Goal: Information Seeking & Learning: Learn about a topic

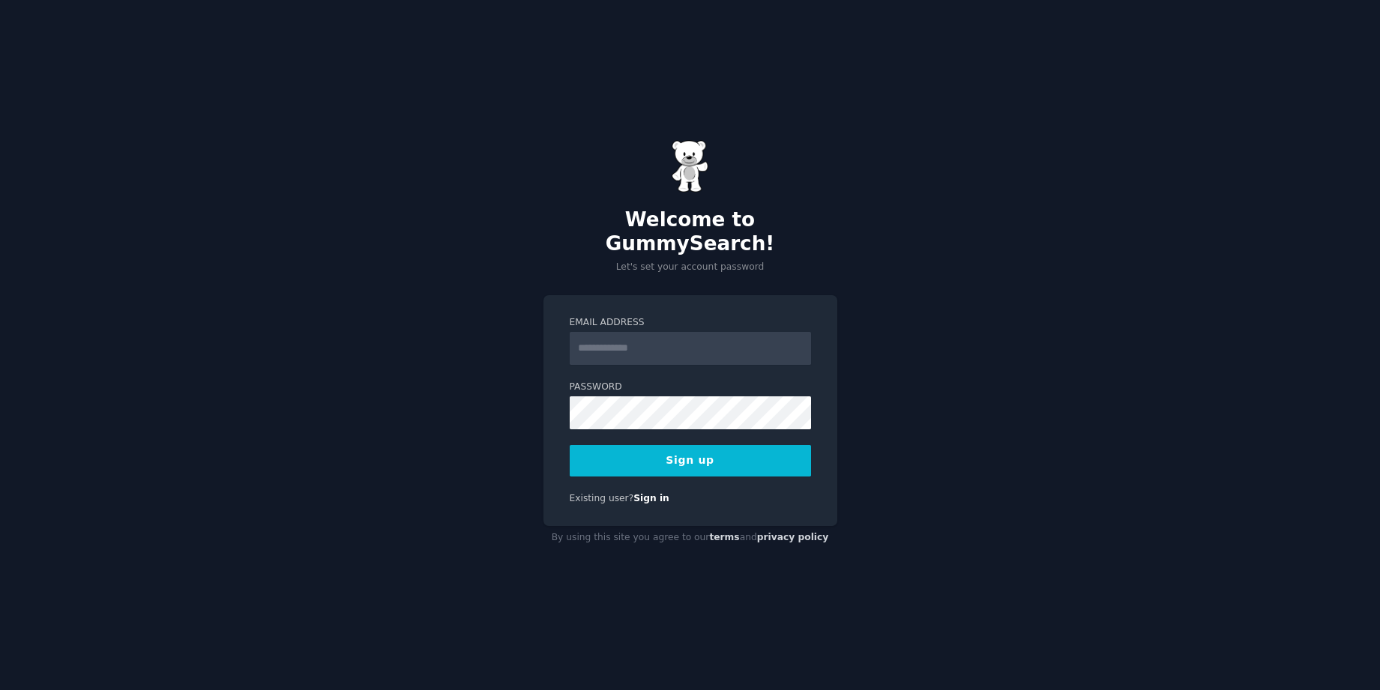
click at [674, 335] on input "Email Address" at bounding box center [690, 348] width 241 height 33
type input "**********"
click at [663, 452] on button "Sign up" at bounding box center [690, 460] width 241 height 31
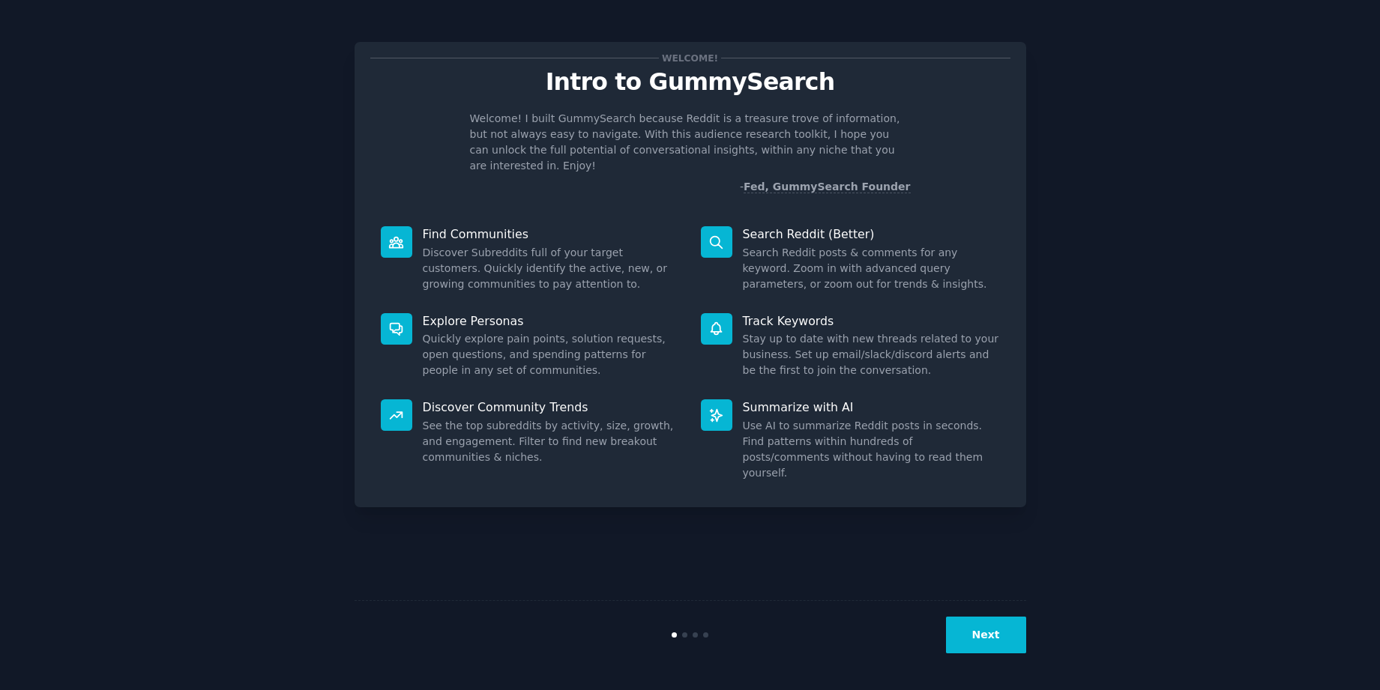
click at [989, 630] on button "Next" at bounding box center [986, 635] width 80 height 37
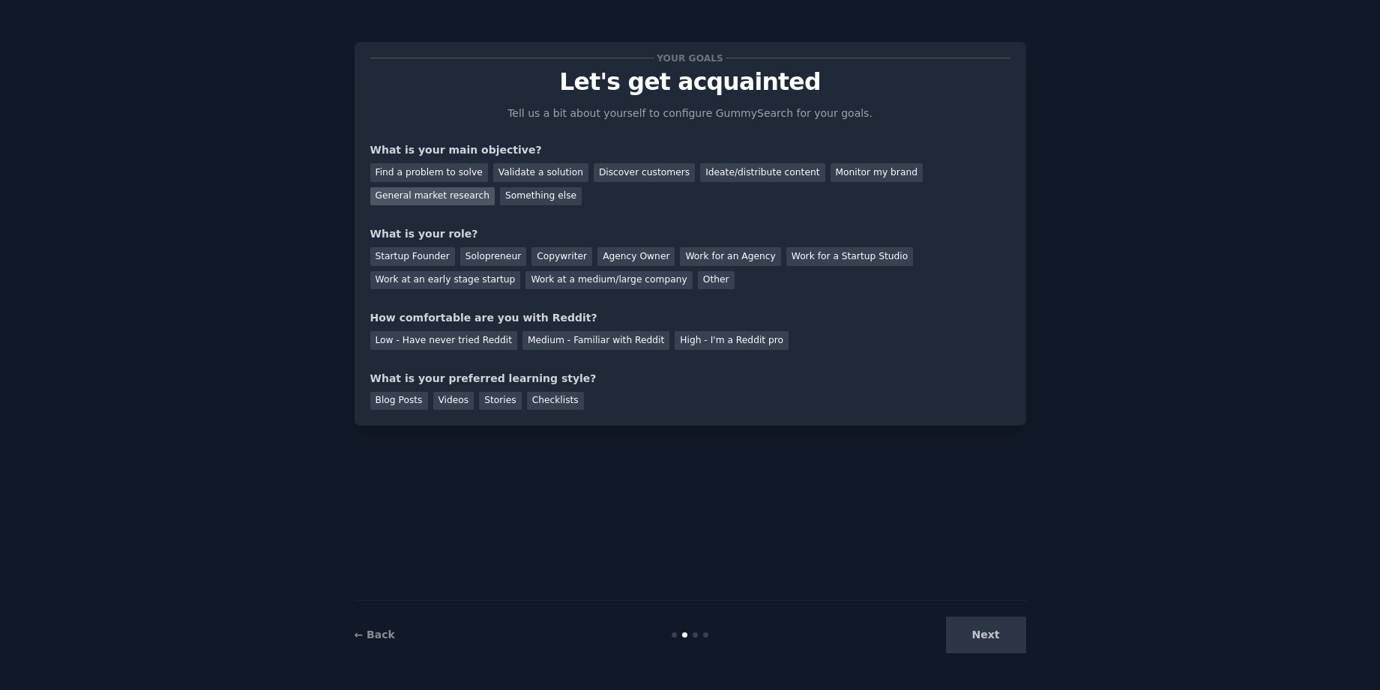
click at [482, 197] on div "General market research" at bounding box center [432, 196] width 125 height 19
click at [634, 175] on div "Discover customers" at bounding box center [644, 172] width 101 height 19
click at [427, 256] on div "Startup Founder" at bounding box center [412, 256] width 85 height 19
click at [448, 200] on div "General market research" at bounding box center [432, 196] width 125 height 19
click at [475, 343] on div "Low - Have never tried Reddit" at bounding box center [443, 340] width 147 height 19
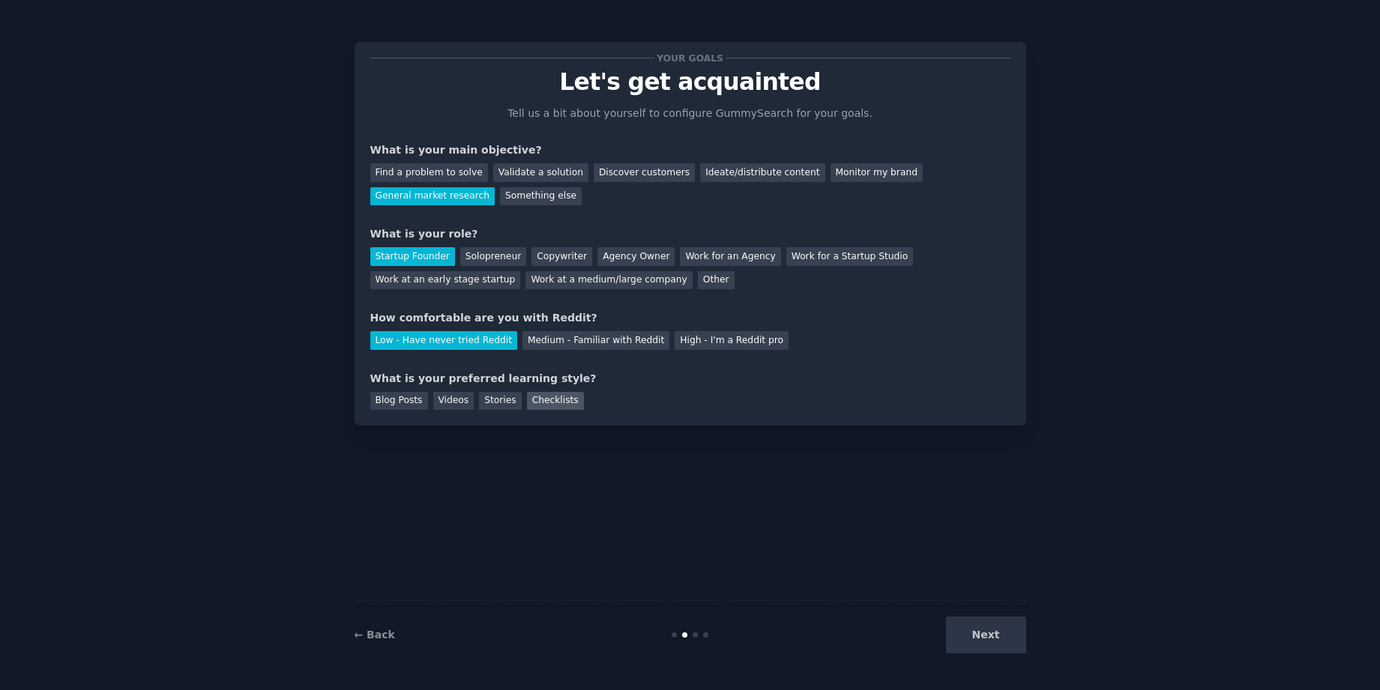
click at [562, 399] on div "Checklists" at bounding box center [555, 401] width 57 height 19
click at [993, 640] on button "Next" at bounding box center [986, 635] width 80 height 37
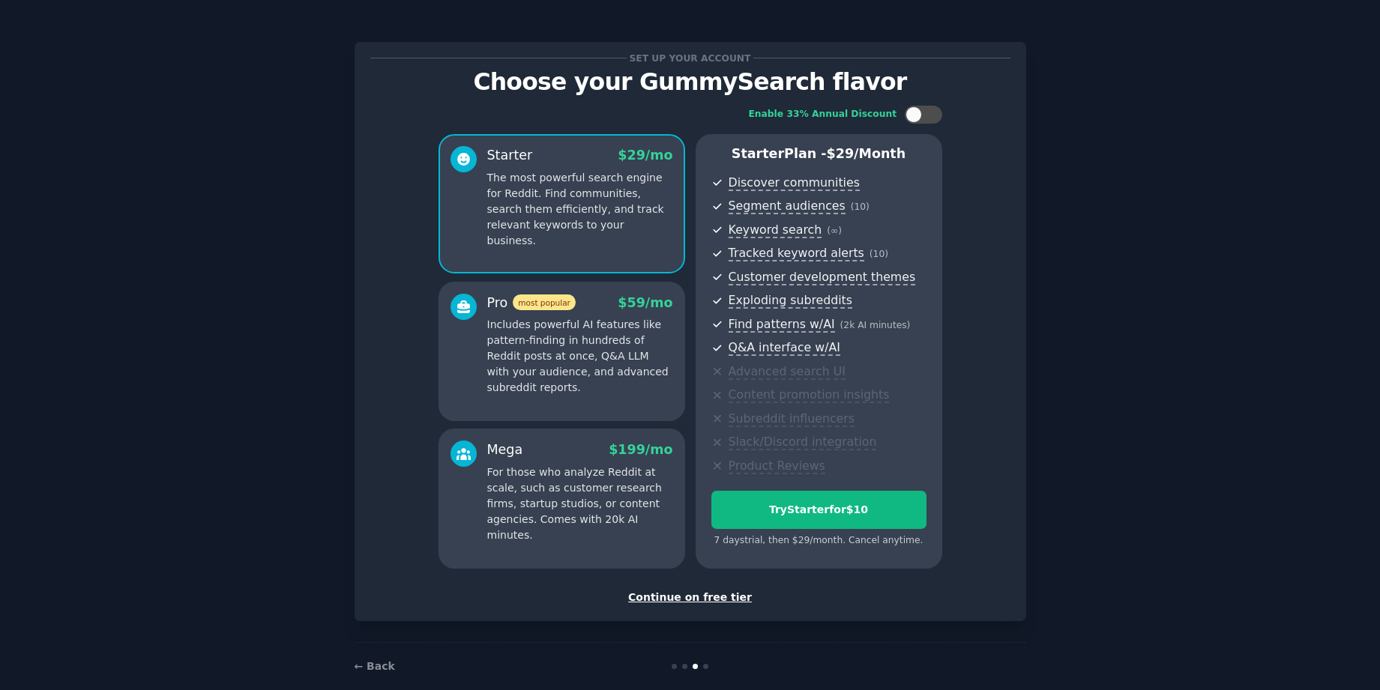
click at [723, 601] on div "Continue on free tier" at bounding box center [690, 598] width 640 height 16
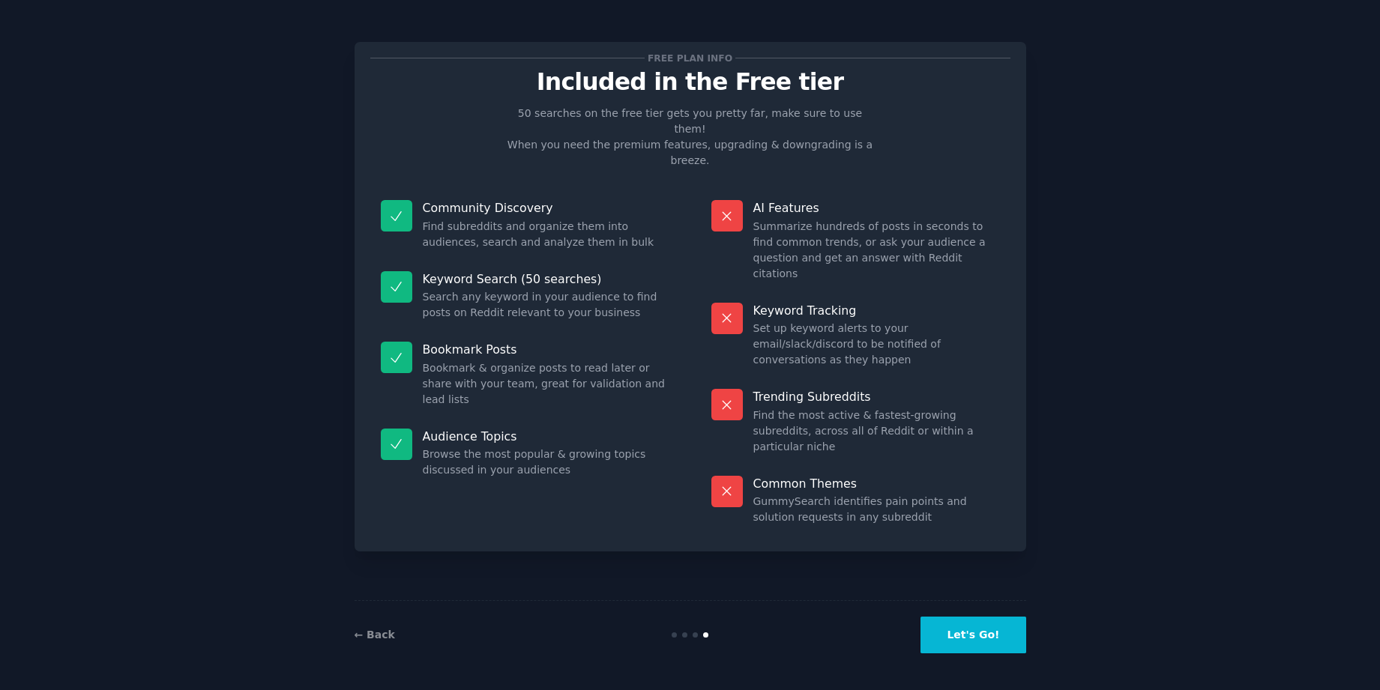
click at [979, 634] on button "Let's Go!" at bounding box center [973, 635] width 105 height 37
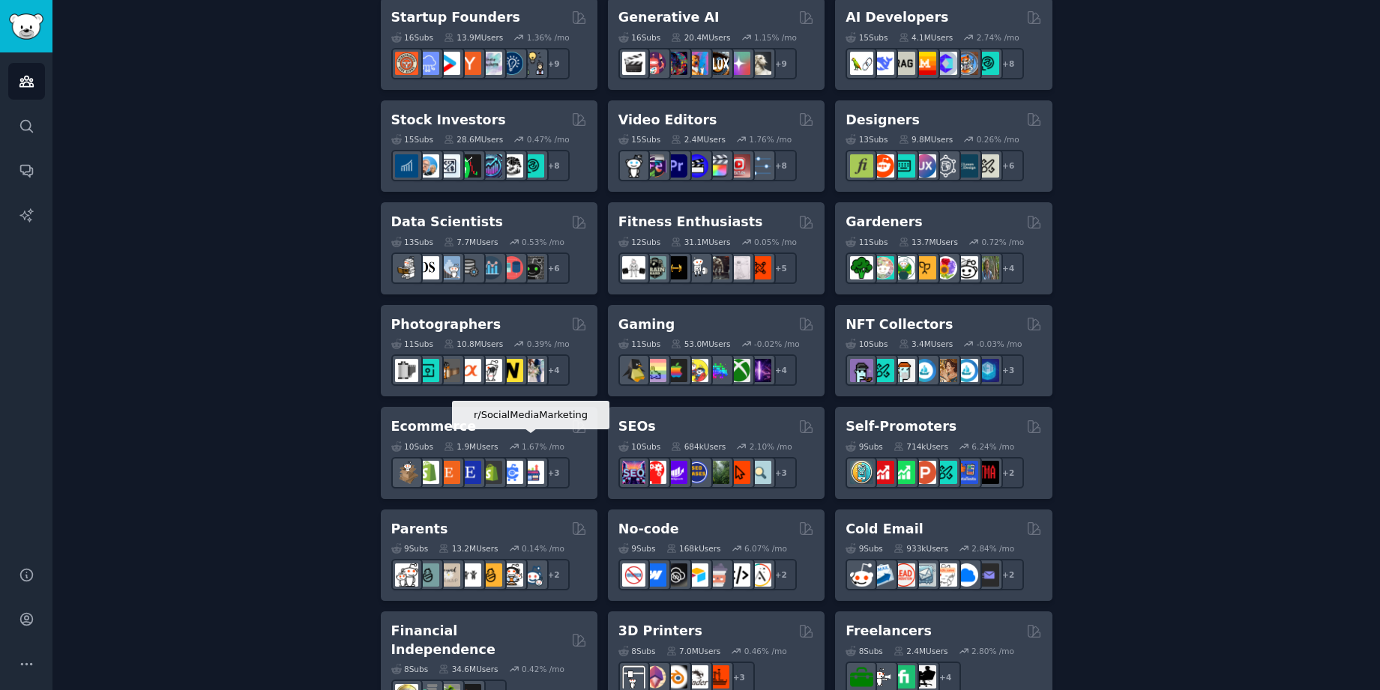
scroll to position [372, 0]
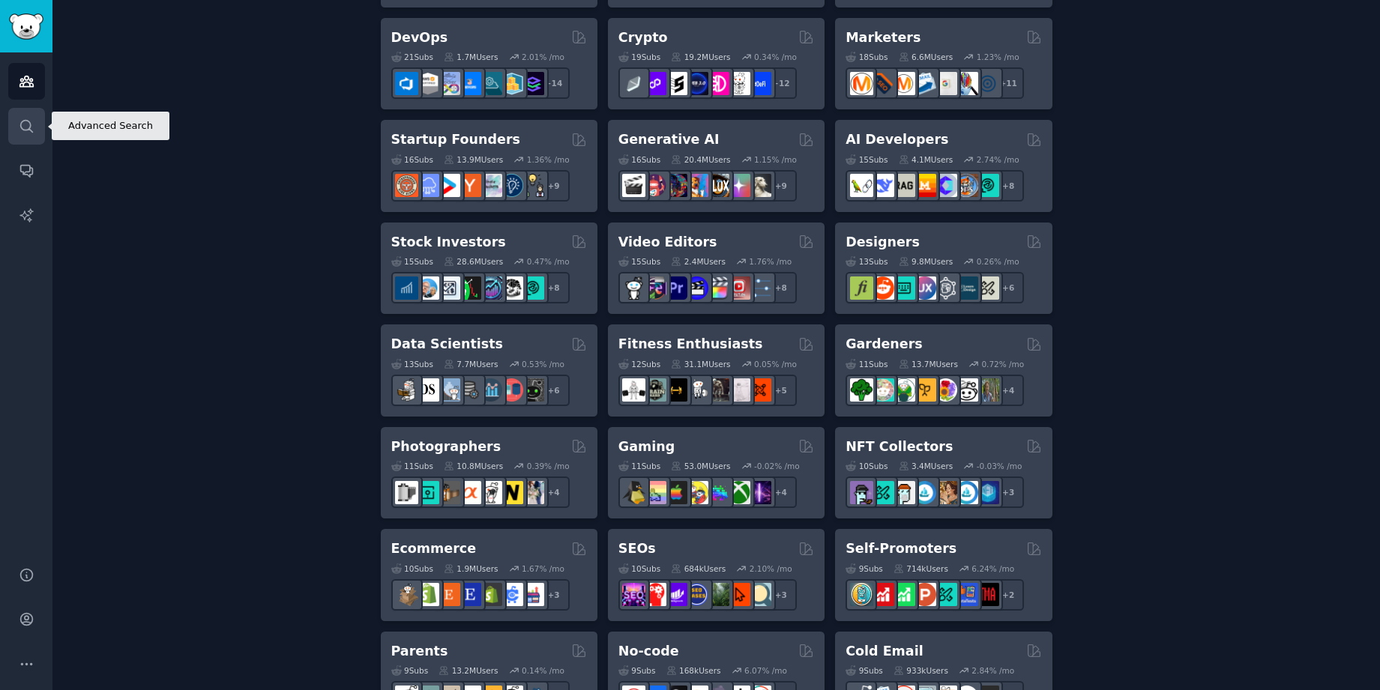
click at [27, 128] on icon "Sidebar" at bounding box center [27, 126] width 16 height 16
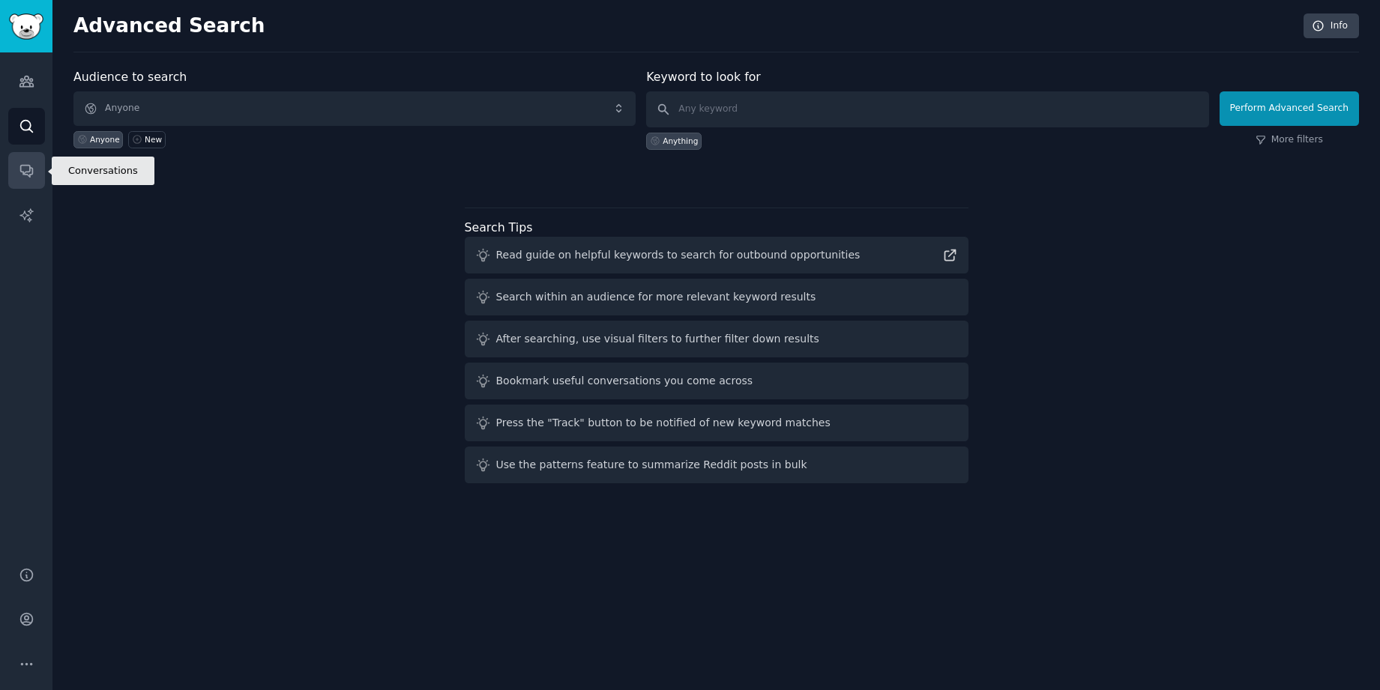
click at [28, 160] on link "Conversations" at bounding box center [26, 170] width 37 height 37
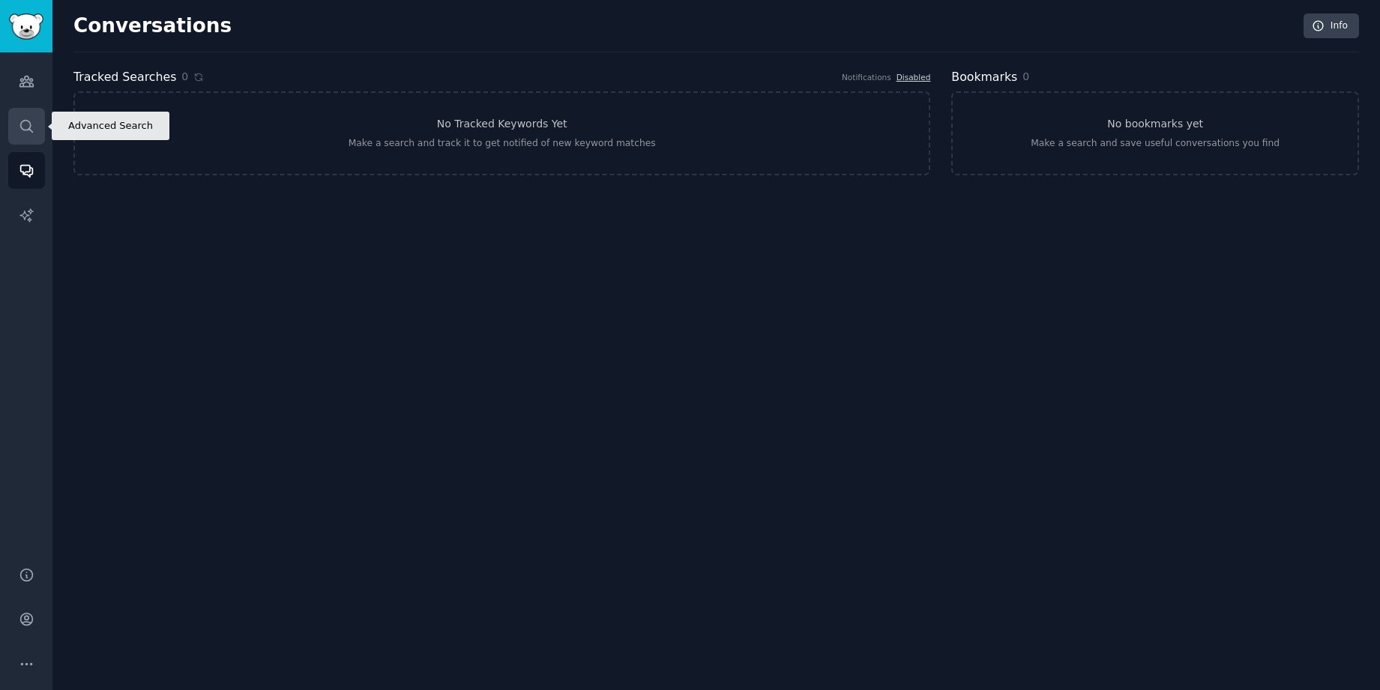
click at [31, 130] on icon "Sidebar" at bounding box center [27, 126] width 16 height 16
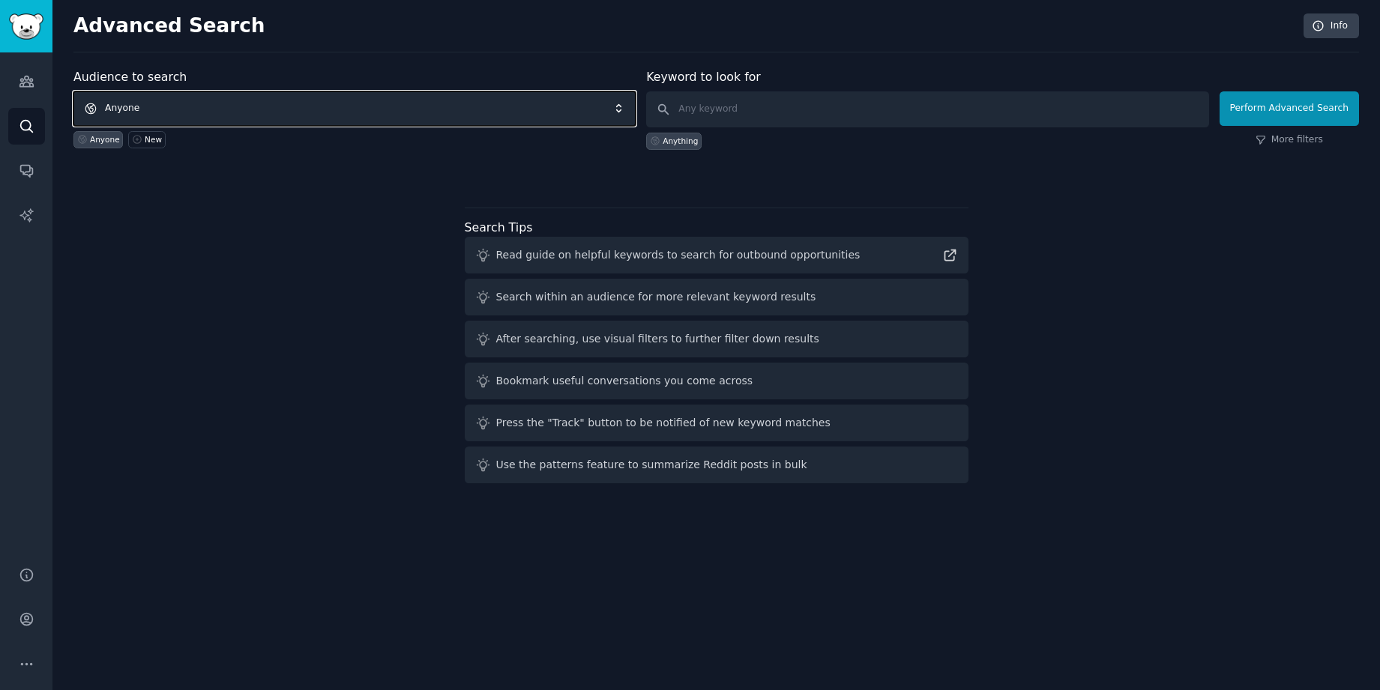
click at [242, 116] on span "Anyone" at bounding box center [354, 108] width 562 height 34
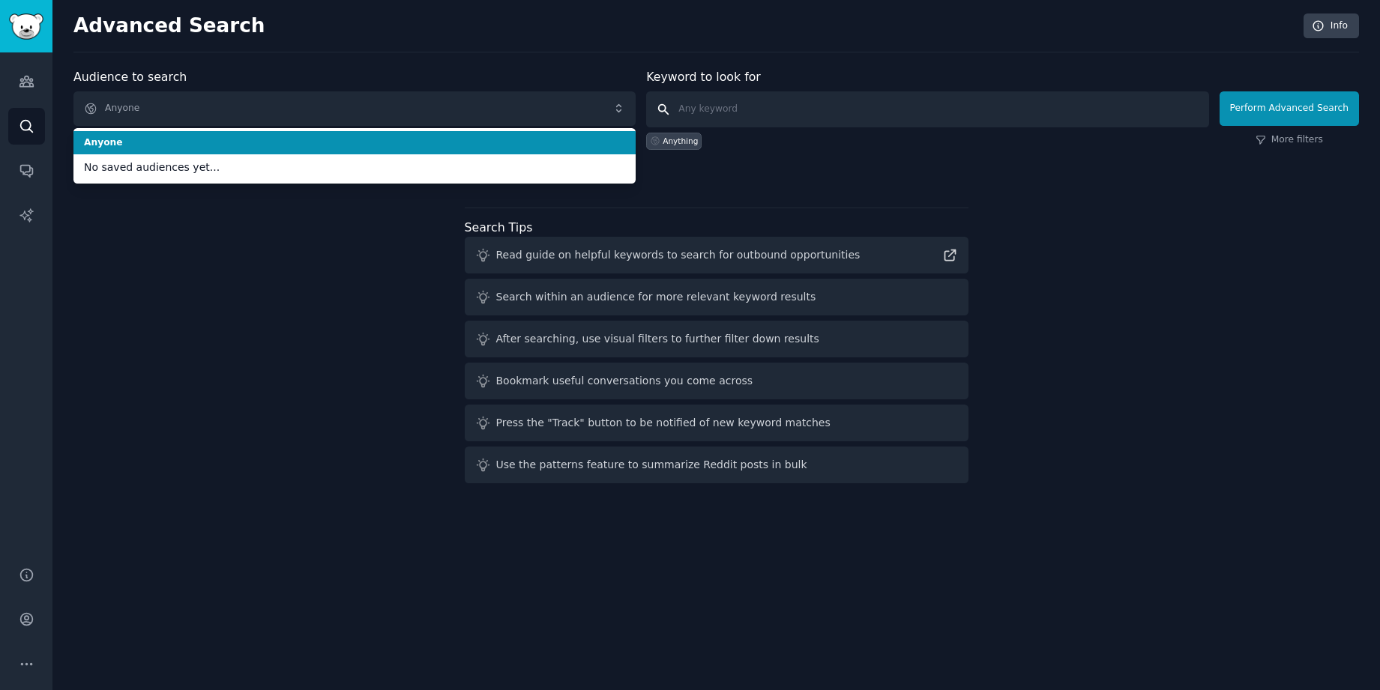
click at [742, 115] on input "text" at bounding box center [927, 109] width 562 height 36
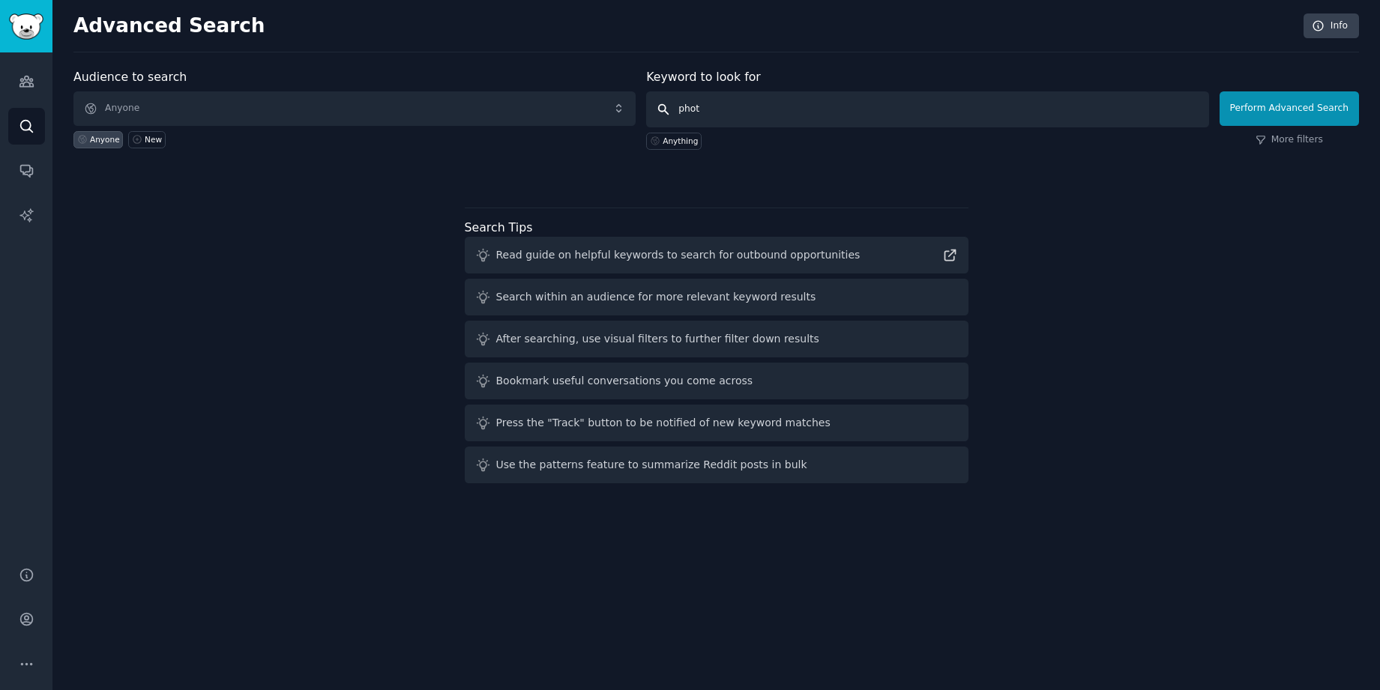
type input "photo"
click button "Perform Advanced Search" at bounding box center [1289, 108] width 139 height 34
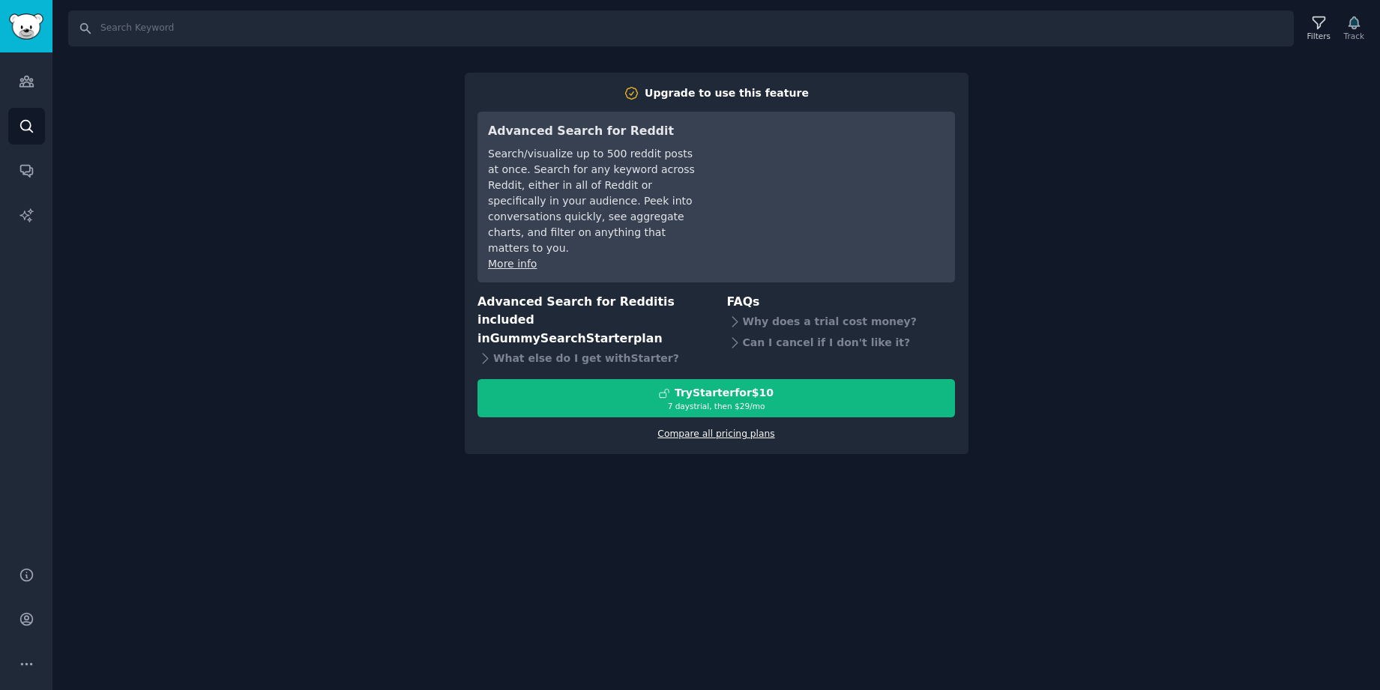
click at [725, 429] on link "Compare all pricing plans" at bounding box center [716, 434] width 117 height 10
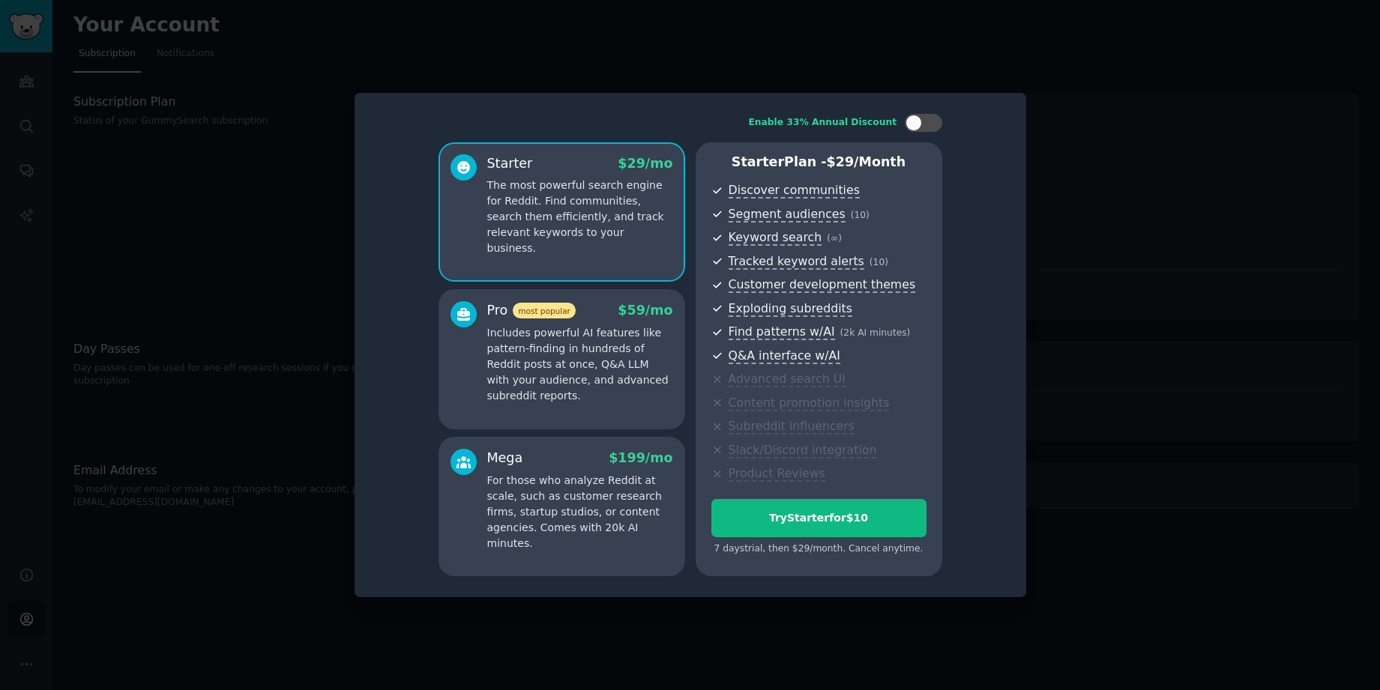
click at [1111, 151] on div at bounding box center [690, 345] width 1380 height 690
